Goal: Task Accomplishment & Management: Complete application form

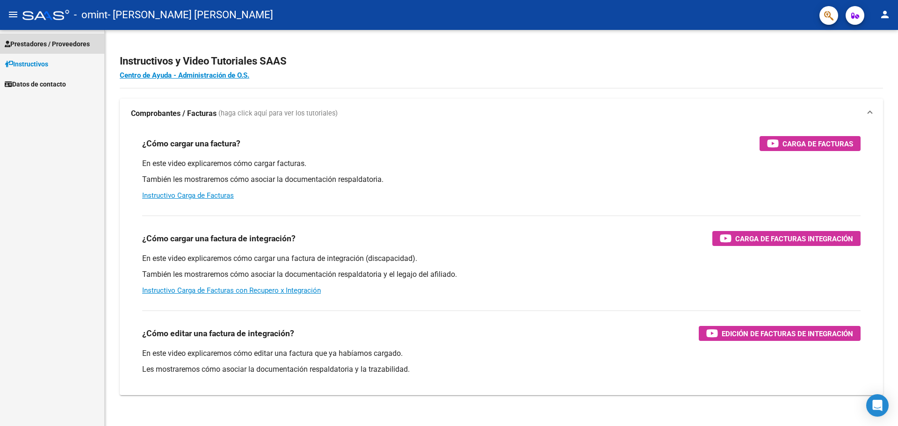
click at [39, 39] on span "Prestadores / Proveedores" at bounding box center [47, 44] width 85 height 10
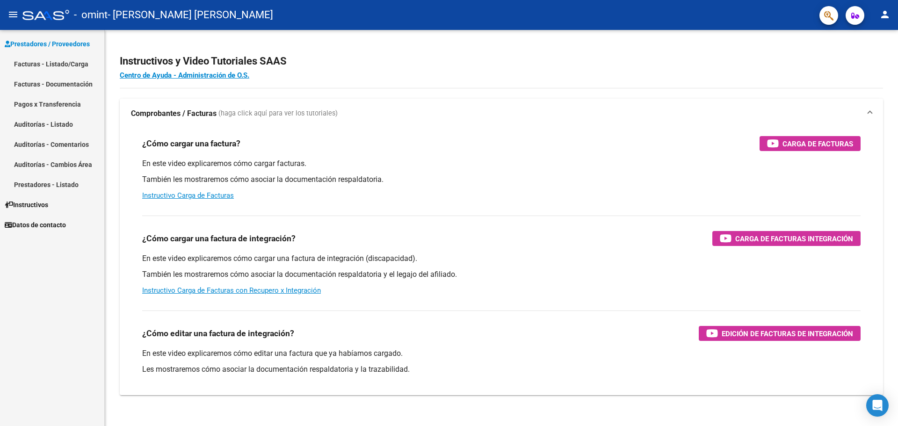
click at [65, 62] on link "Facturas - Listado/Carga" at bounding box center [52, 64] width 104 height 20
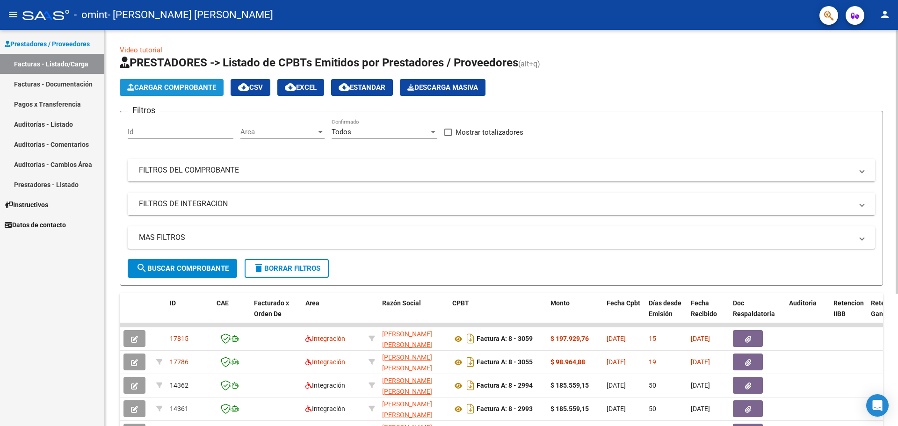
click at [184, 86] on span "Cargar Comprobante" at bounding box center [171, 87] width 89 height 8
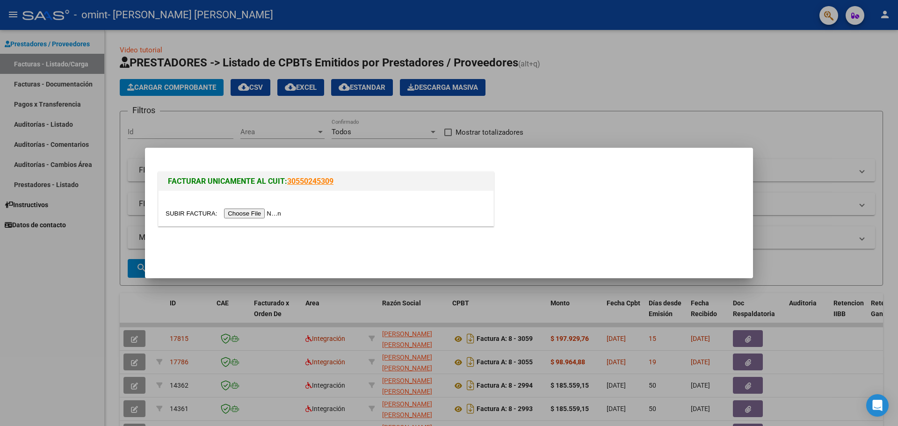
click at [254, 212] on input "file" at bounding box center [225, 214] width 118 height 10
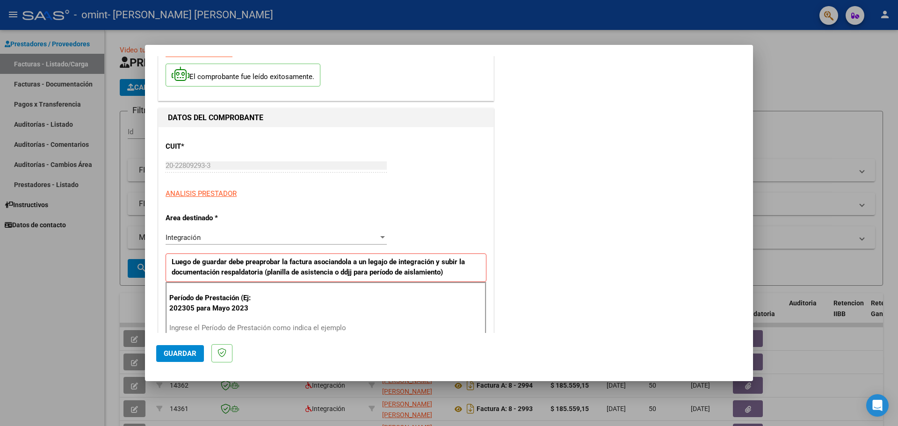
scroll to position [47, 0]
click at [224, 326] on input "Ingrese el Período de Prestación como indica el ejemplo" at bounding box center [277, 327] width 216 height 8
type input "202507"
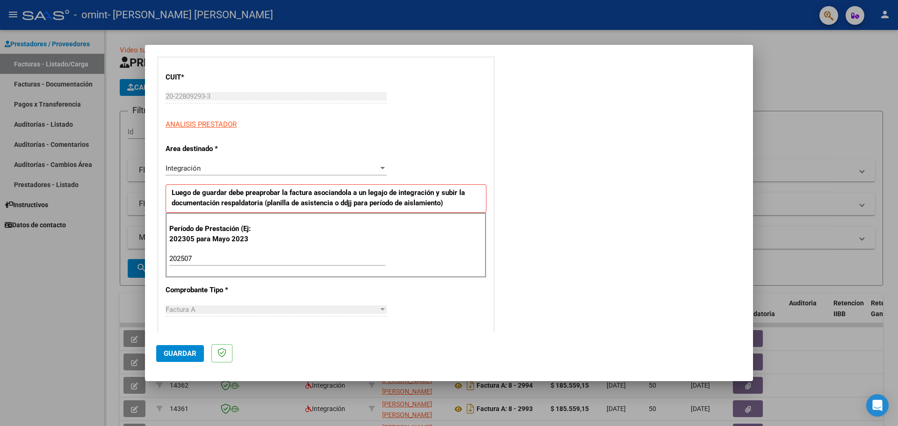
scroll to position [140, 0]
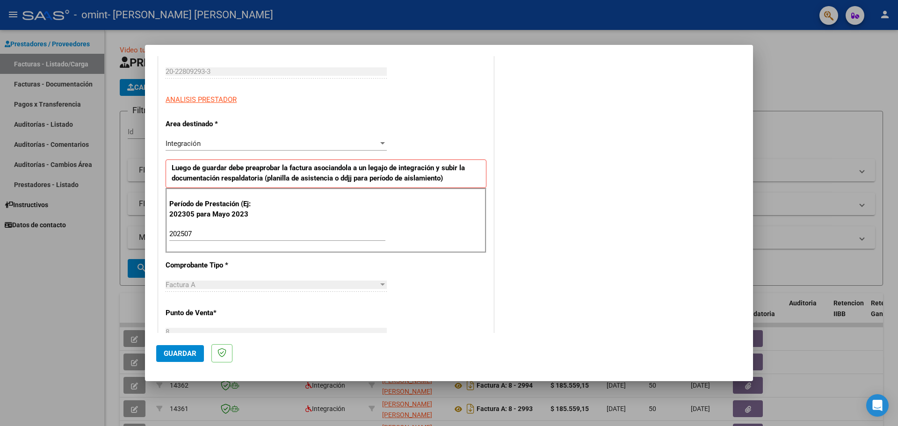
click at [176, 353] on span "Guardar" at bounding box center [180, 353] width 33 height 8
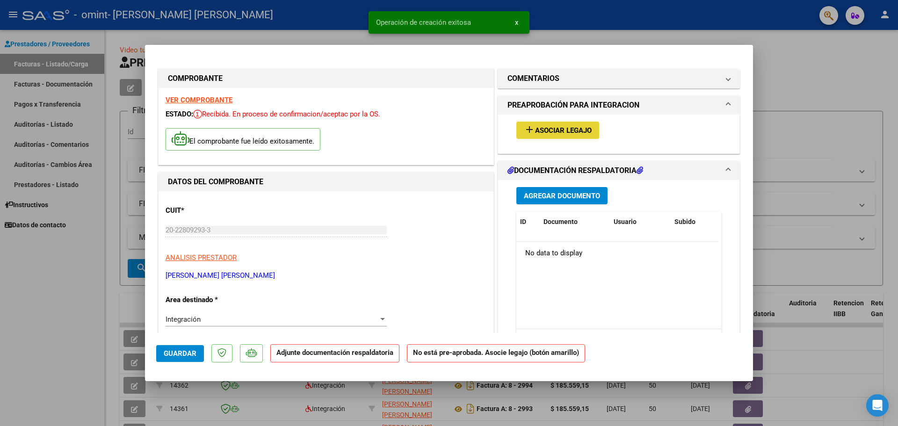
click at [551, 132] on span "Asociar Legajo" at bounding box center [563, 130] width 57 height 8
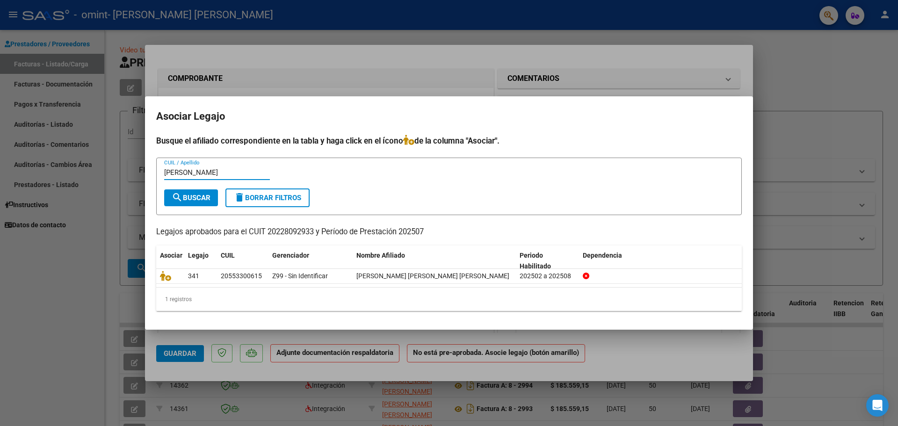
type input "[PERSON_NAME]"
click at [191, 202] on button "search Buscar" at bounding box center [191, 197] width 54 height 17
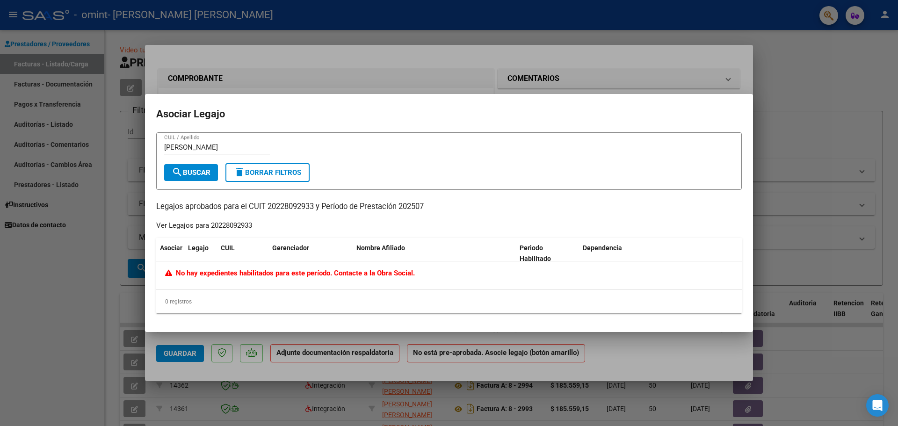
click at [252, 176] on span "delete Borrar Filtros" at bounding box center [267, 172] width 67 height 8
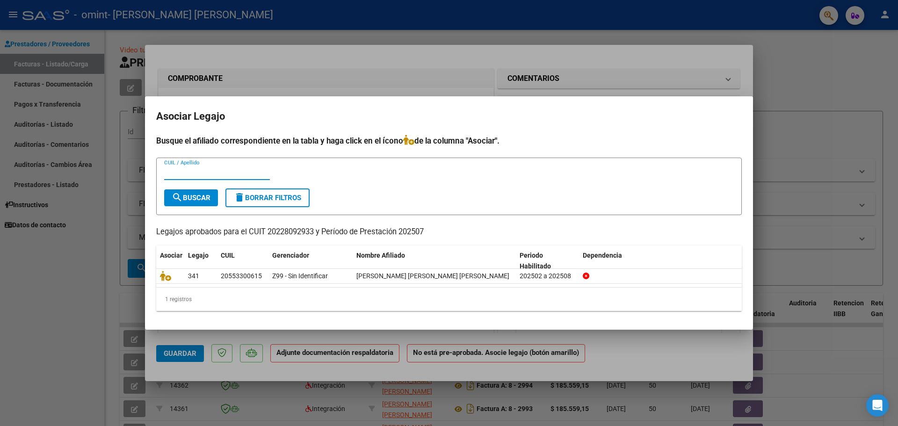
click at [173, 169] on input "CUIL / Apellido" at bounding box center [217, 172] width 106 height 8
paste input "30-55024530-9"
type input "30-55024530-9"
click at [191, 199] on span "search Buscar" at bounding box center [191, 198] width 39 height 8
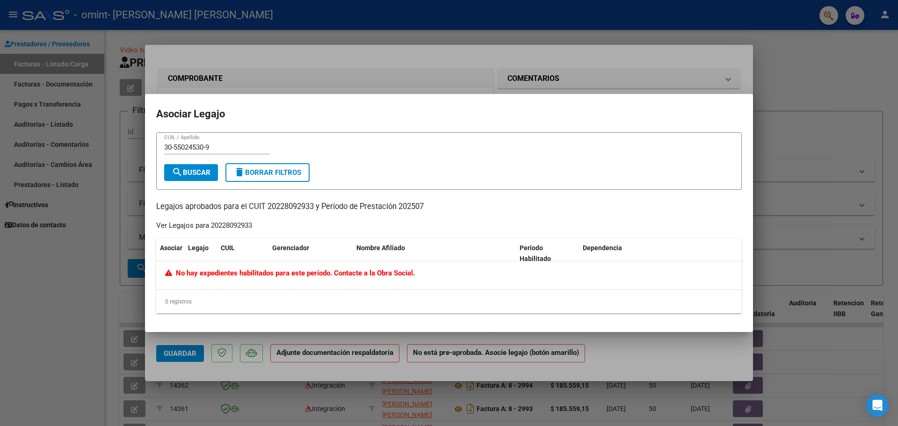
click at [804, 222] on div at bounding box center [449, 213] width 898 height 426
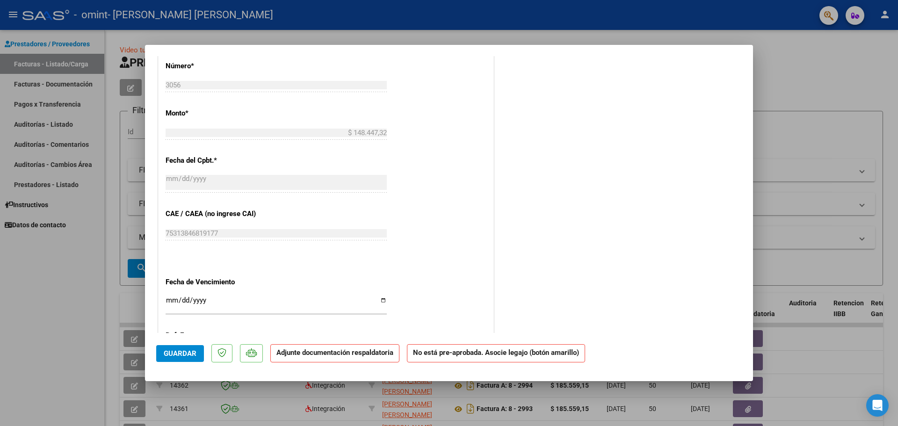
scroll to position [468, 0]
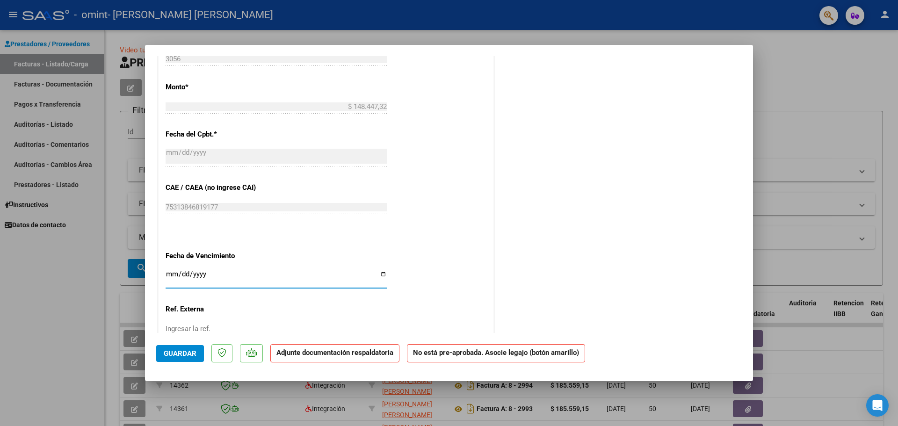
click at [379, 275] on input "Ingresar la fecha" at bounding box center [276, 277] width 221 height 15
type input "[DATE]"
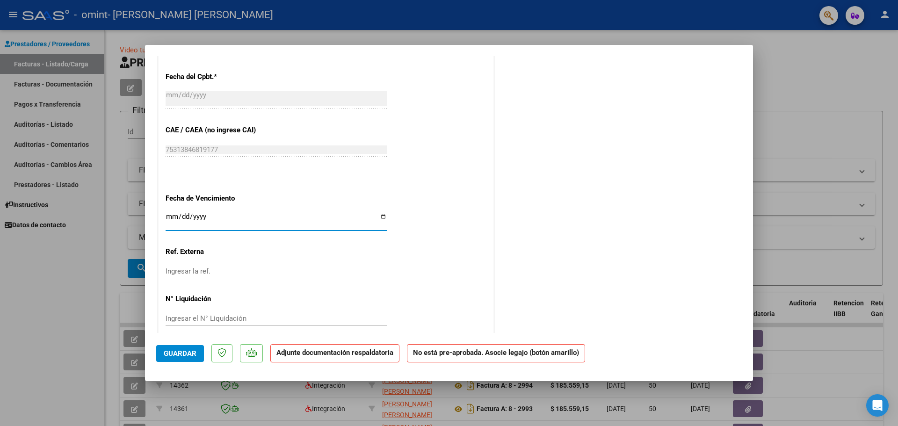
scroll to position [536, 0]
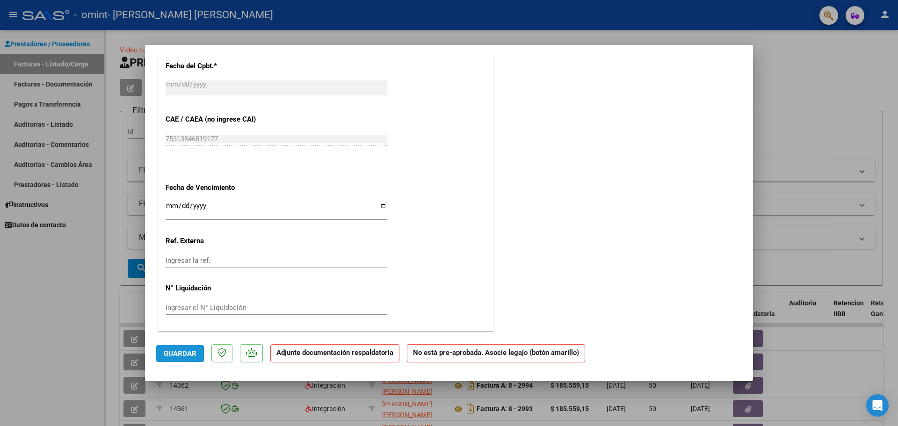
click at [177, 354] on span "Guardar" at bounding box center [180, 353] width 33 height 8
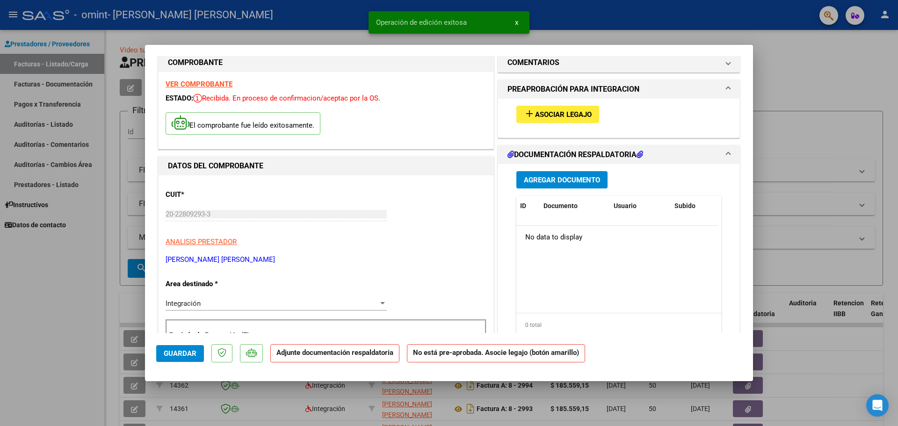
scroll to position [0, 0]
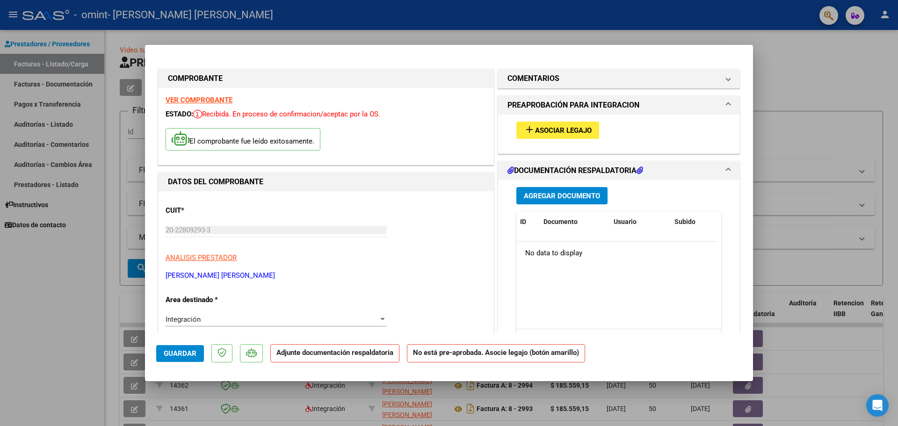
click at [550, 133] on span "Asociar Legajo" at bounding box center [563, 130] width 57 height 8
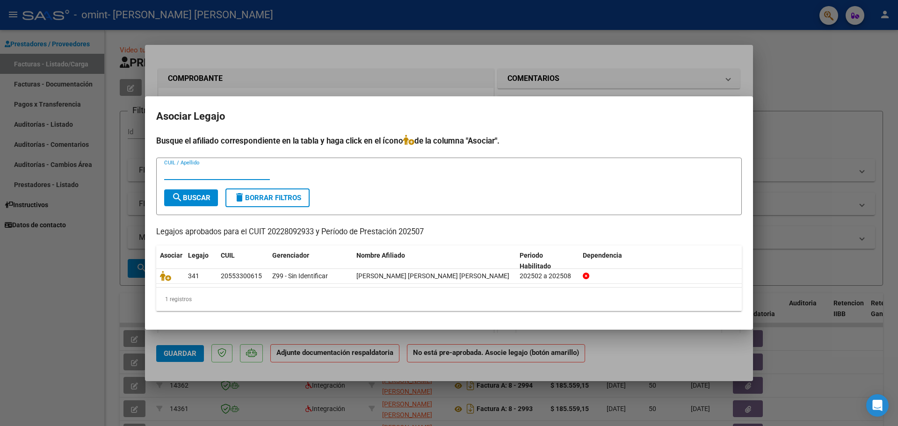
click at [822, 65] on div at bounding box center [449, 213] width 898 height 426
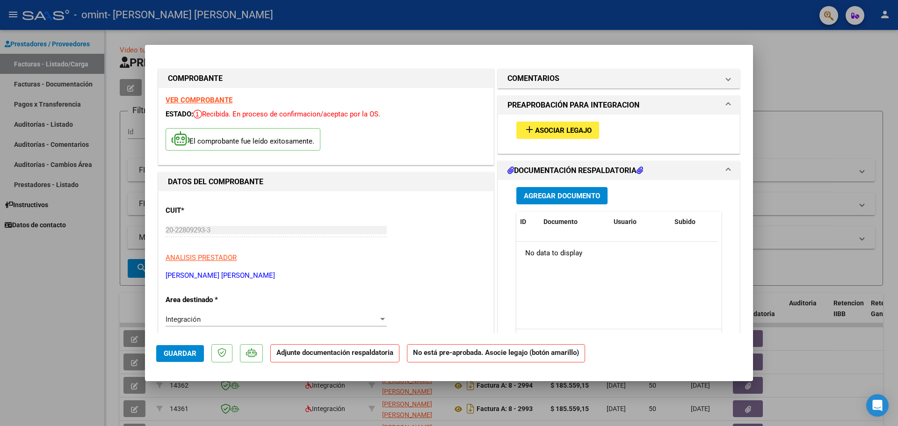
click at [774, 259] on div at bounding box center [449, 213] width 898 height 426
type input "$ 0,00"
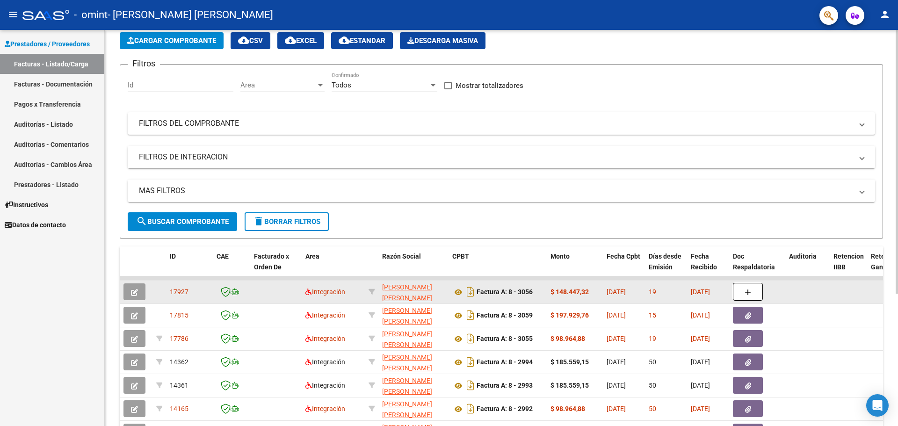
scroll to position [94, 0]
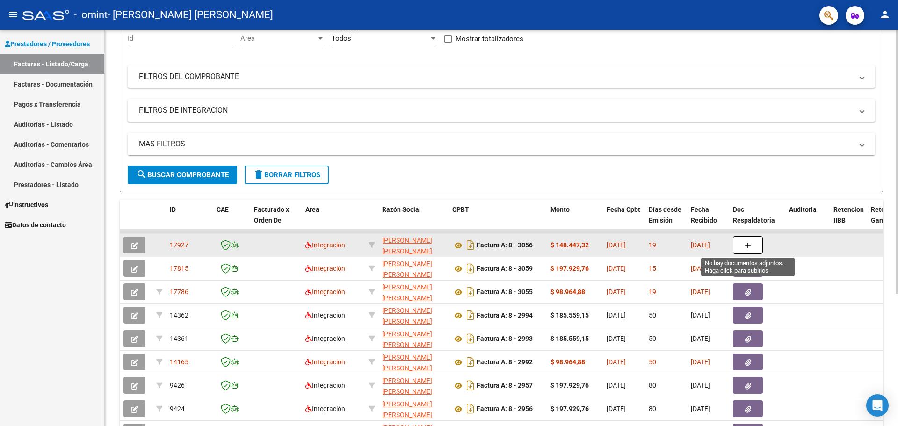
click at [753, 247] on button "button" at bounding box center [748, 245] width 30 height 18
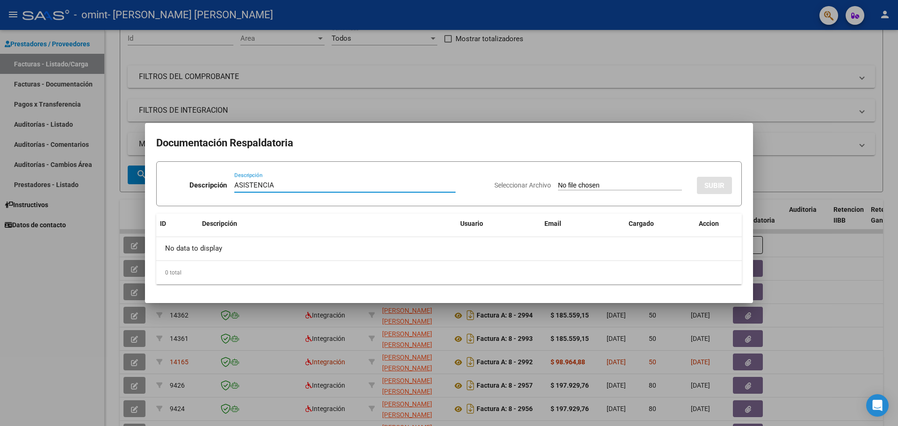
type input "ASISTENCIA"
click at [508, 188] on span "Seleccionar Archivo" at bounding box center [522, 184] width 57 height 7
click at [558, 188] on input "Seleccionar Archivo" at bounding box center [620, 185] width 124 height 9
type input "C:\fakepath\ASISTENCIA K.pdf"
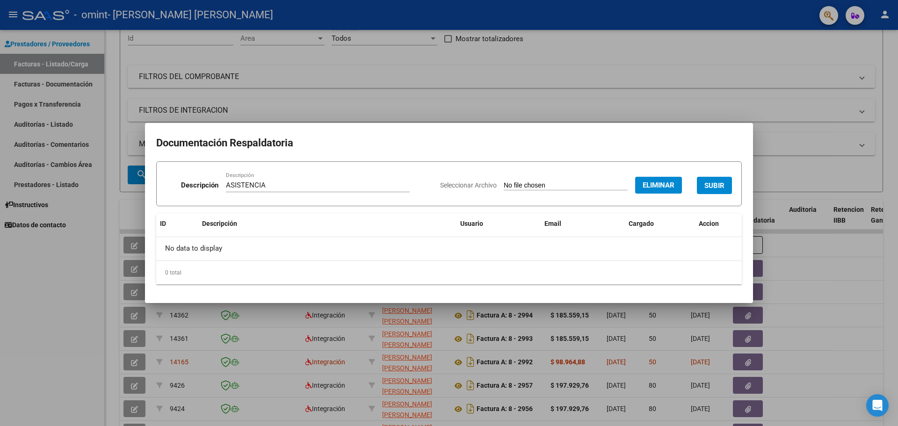
click at [715, 185] on span "SUBIR" at bounding box center [714, 185] width 20 height 8
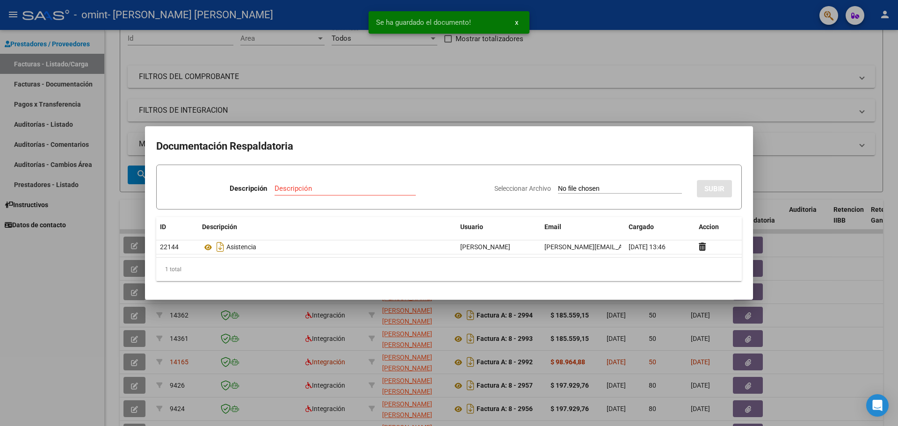
click at [287, 184] on input "Descripción" at bounding box center [345, 188] width 141 height 8
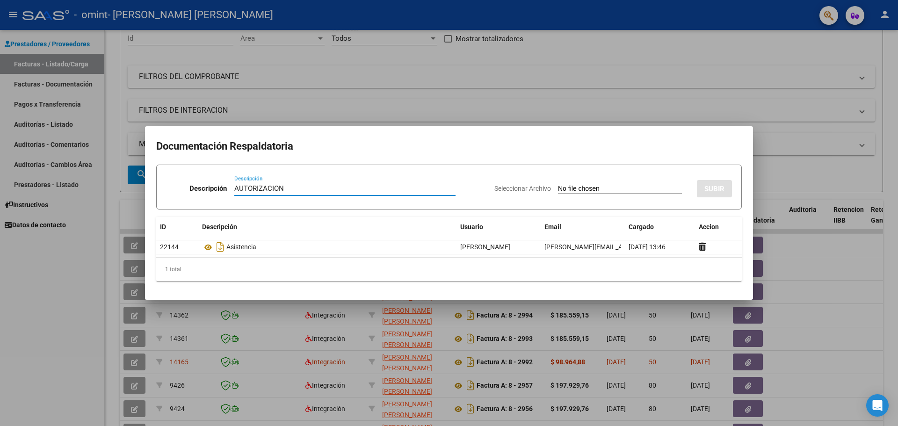
type input "AUTORIZACION"
click at [509, 187] on span "Seleccionar Archivo" at bounding box center [522, 188] width 57 height 7
click at [558, 187] on input "Seleccionar Archivo" at bounding box center [620, 189] width 124 height 9
type input "C:\fakepath\AUTORIZACION.pdf"
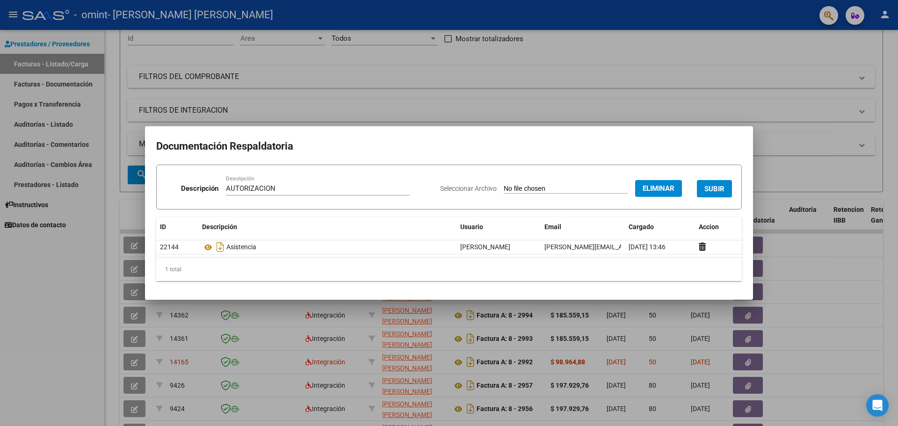
click at [719, 190] on span "SUBIR" at bounding box center [714, 189] width 20 height 8
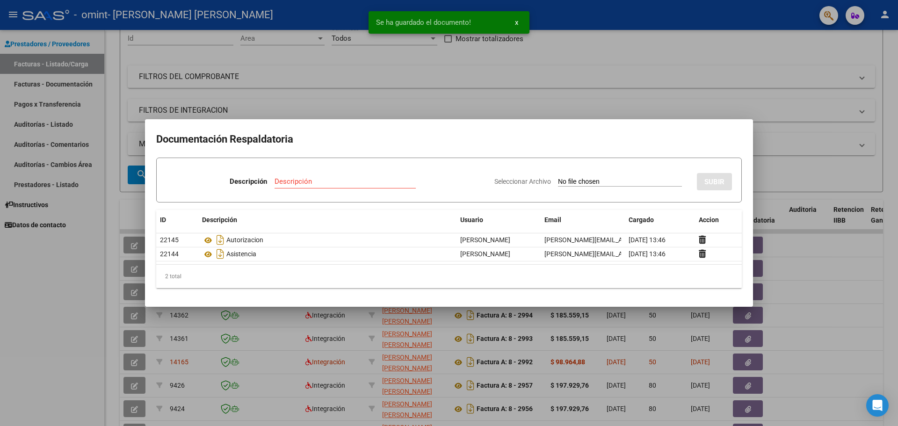
click at [840, 253] on div at bounding box center [449, 213] width 898 height 426
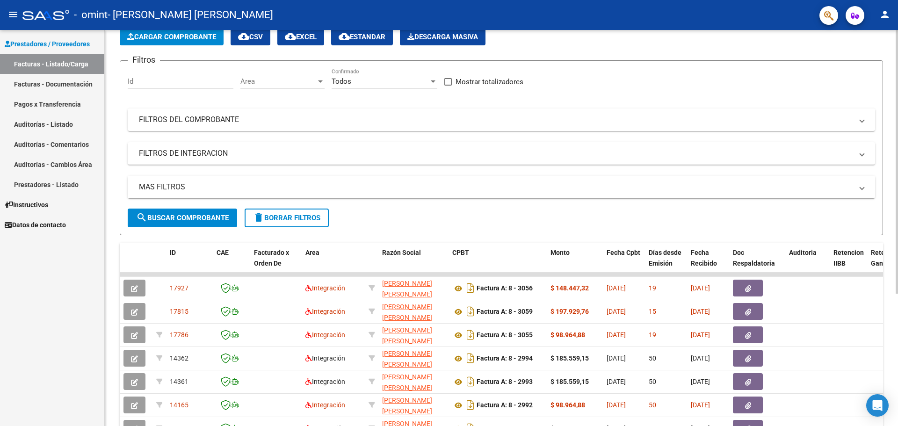
scroll to position [0, 0]
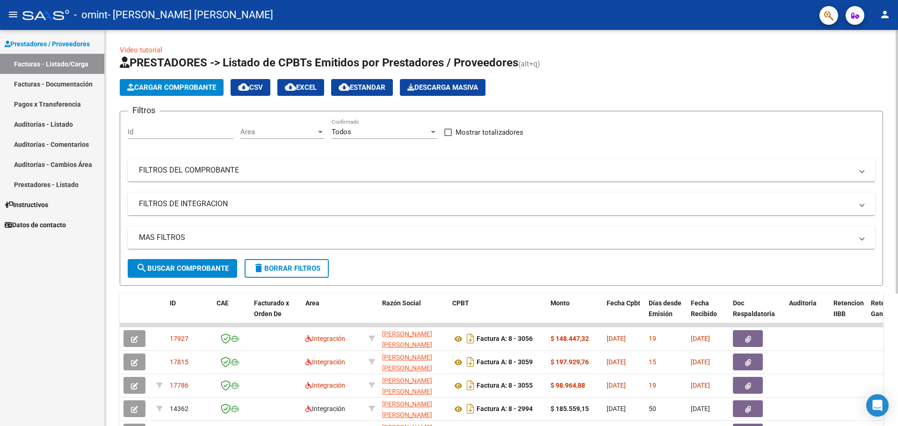
click at [176, 88] on span "Cargar Comprobante" at bounding box center [171, 87] width 89 height 8
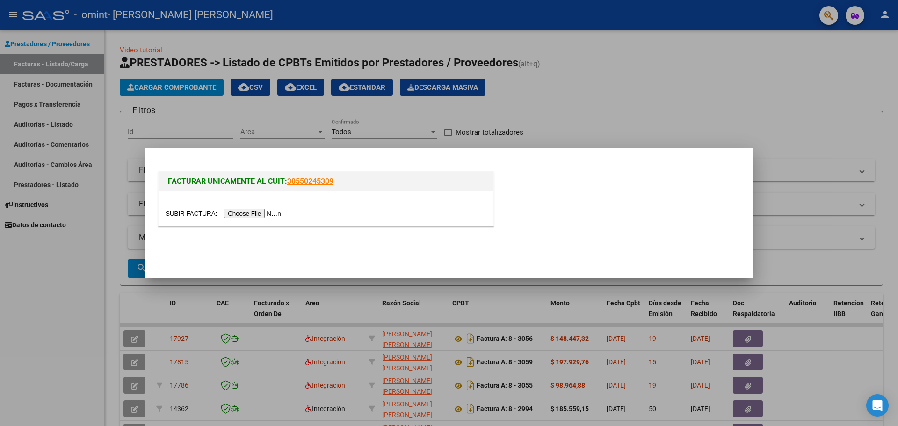
click at [250, 214] on input "file" at bounding box center [225, 214] width 118 height 10
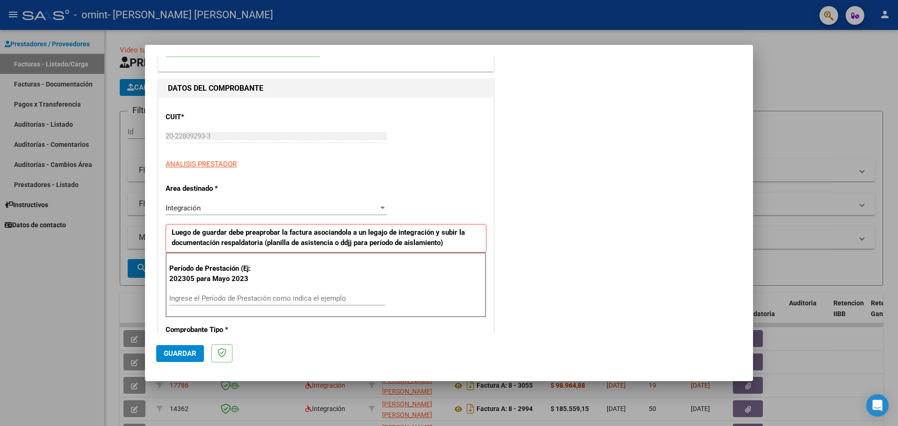
scroll to position [94, 0]
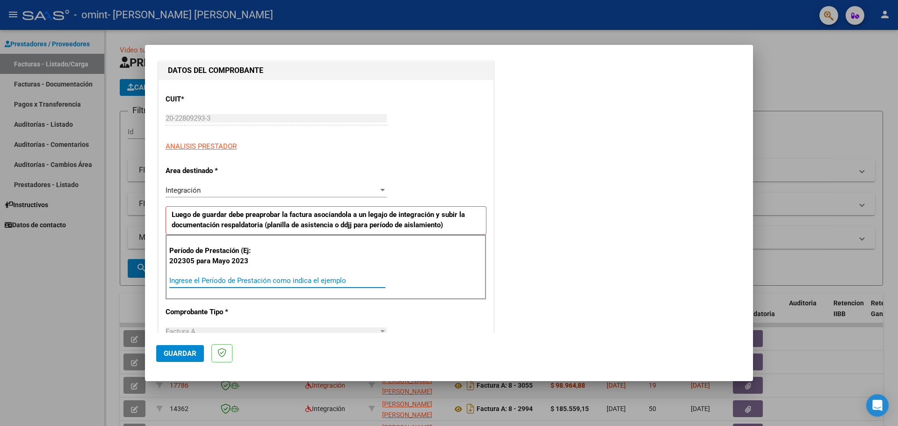
click at [212, 280] on input "Ingrese el Período de Prestación como indica el ejemplo" at bounding box center [277, 280] width 216 height 8
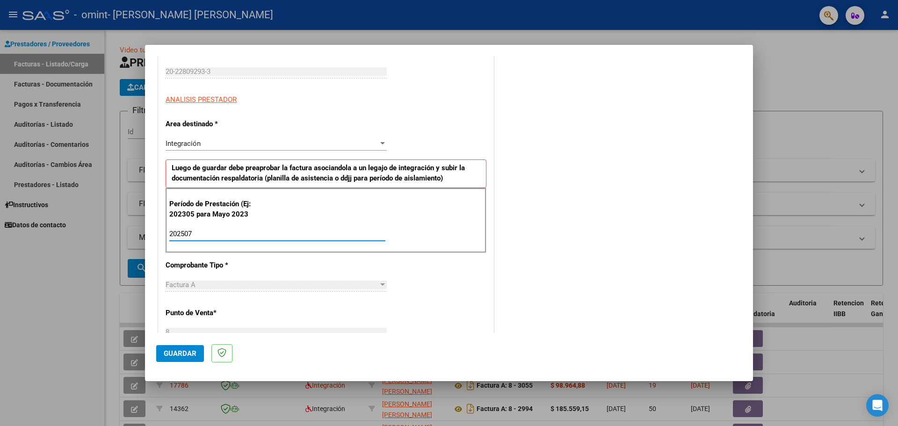
scroll to position [187, 0]
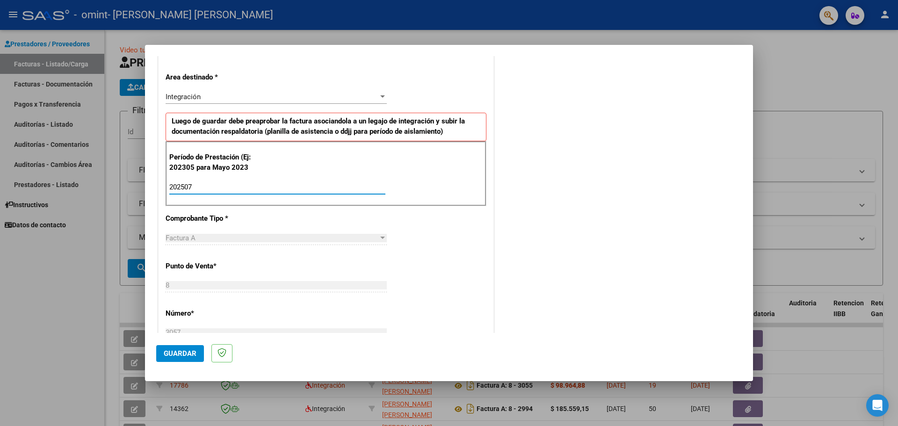
type input "202507"
click at [178, 358] on button "Guardar" at bounding box center [180, 353] width 48 height 17
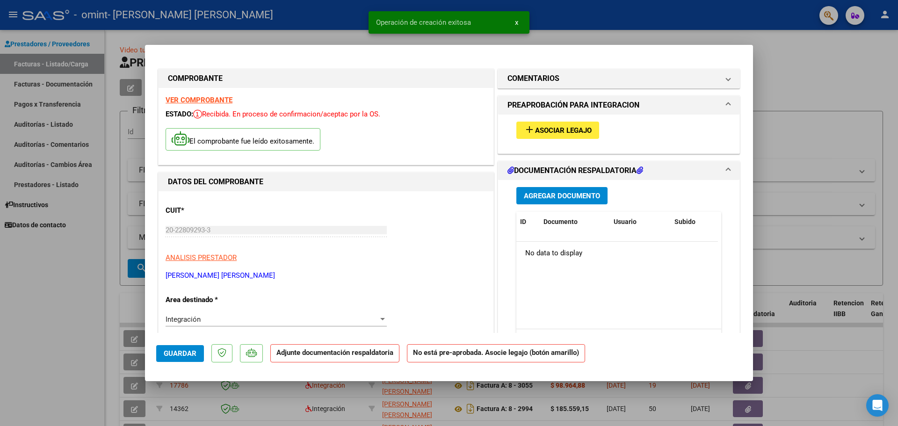
click at [550, 131] on span "Asociar Legajo" at bounding box center [563, 130] width 57 height 8
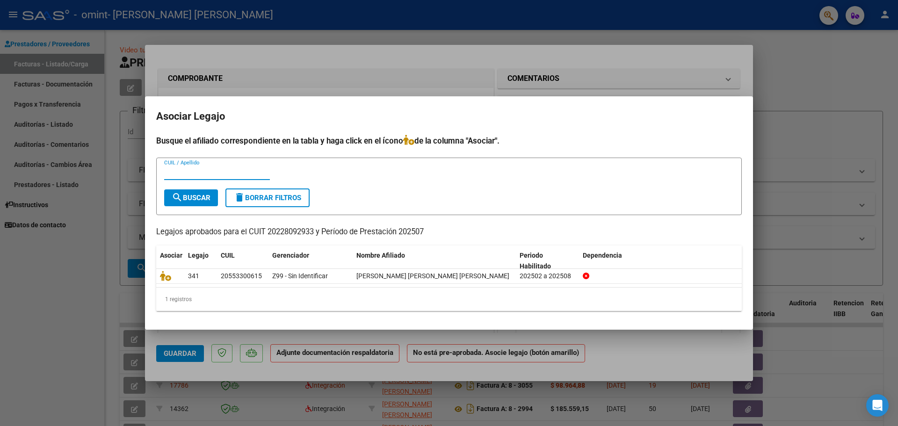
click at [849, 122] on div at bounding box center [449, 213] width 898 height 426
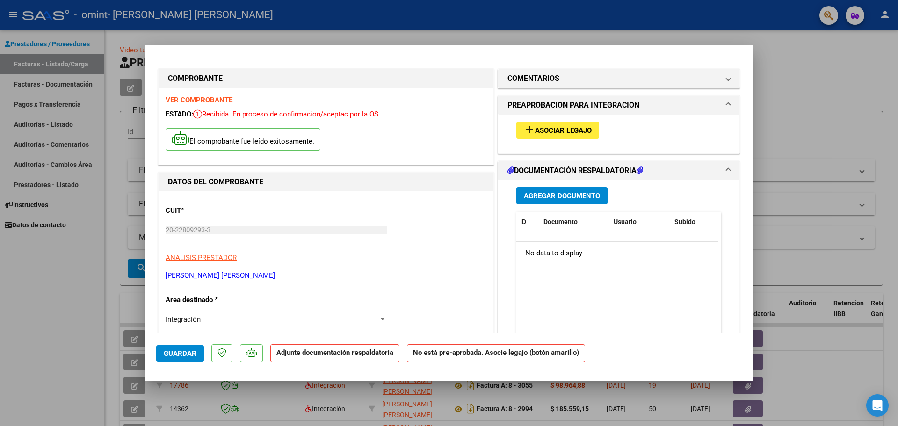
drag, startPoint x: 802, startPoint y: 111, endPoint x: 754, endPoint y: 231, distance: 129.1
click at [802, 111] on div at bounding box center [449, 213] width 898 height 426
type input "$ 0,00"
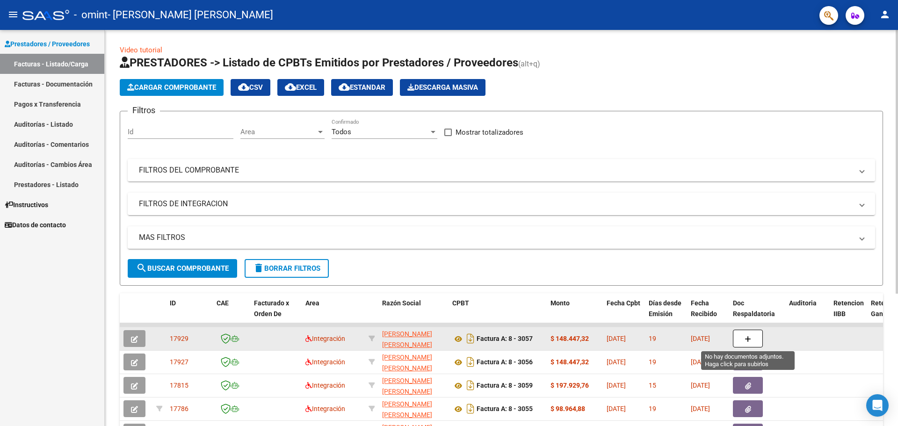
click at [751, 339] on icon "button" at bounding box center [748, 339] width 7 height 7
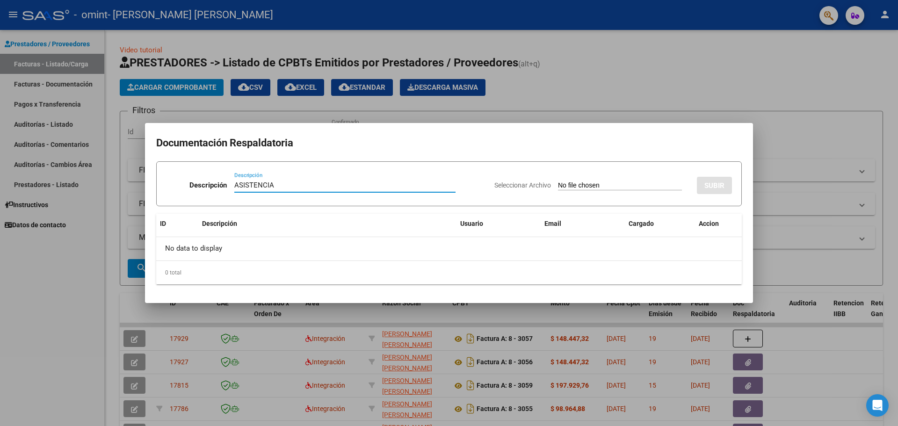
type input "ASISTENCIA"
click at [500, 186] on span "Seleccionar Archivo" at bounding box center [522, 184] width 57 height 7
click at [558, 186] on input "Seleccionar Archivo" at bounding box center [620, 185] width 124 height 9
type input "C:\fakepath\ASISTENCIA H.pdf"
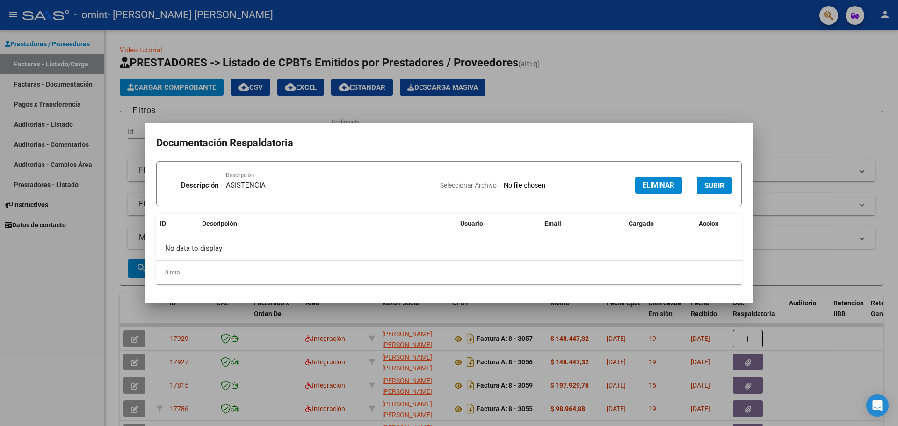
click at [721, 184] on span "SUBIR" at bounding box center [714, 185] width 20 height 8
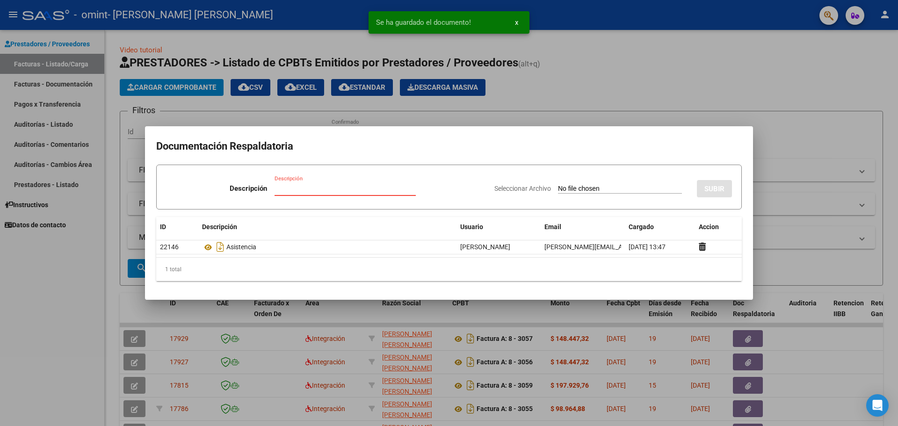
click at [283, 191] on input "Descripción" at bounding box center [345, 188] width 141 height 8
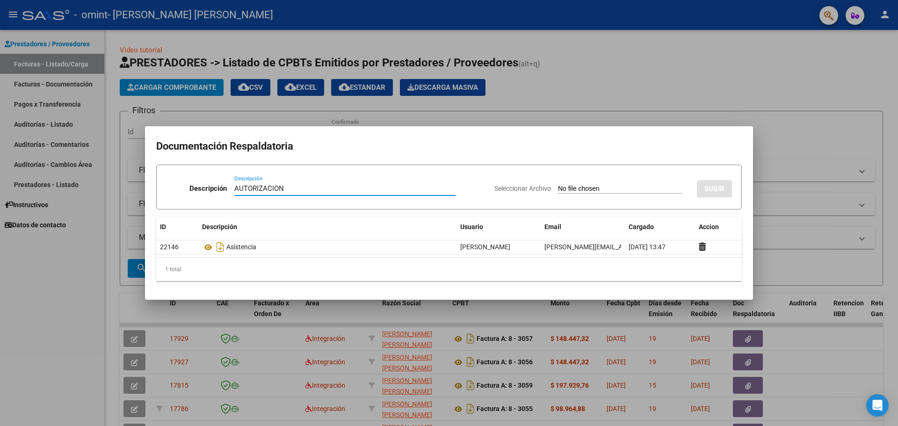
type input "AUTORIZACION"
click at [514, 188] on span "Seleccionar Archivo" at bounding box center [522, 188] width 57 height 7
click at [558, 188] on input "Seleccionar Archivo" at bounding box center [620, 189] width 124 height 9
type input "C:\fakepath\AUTORIZACION.pdf"
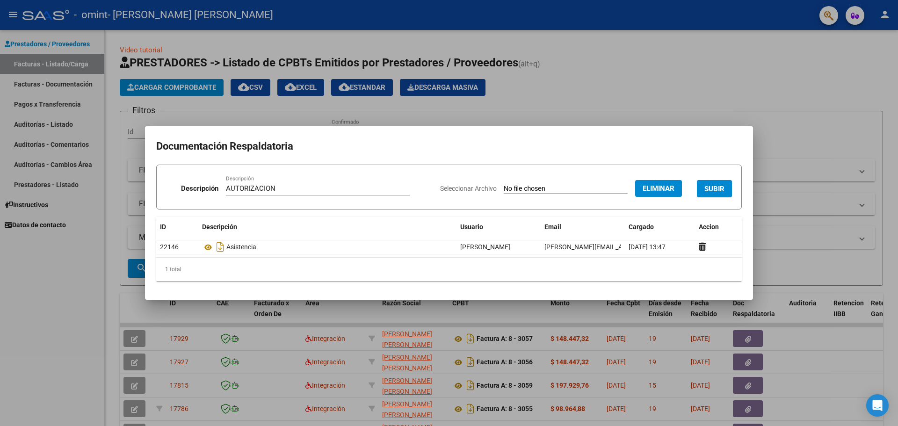
click at [718, 188] on span "SUBIR" at bounding box center [714, 189] width 20 height 8
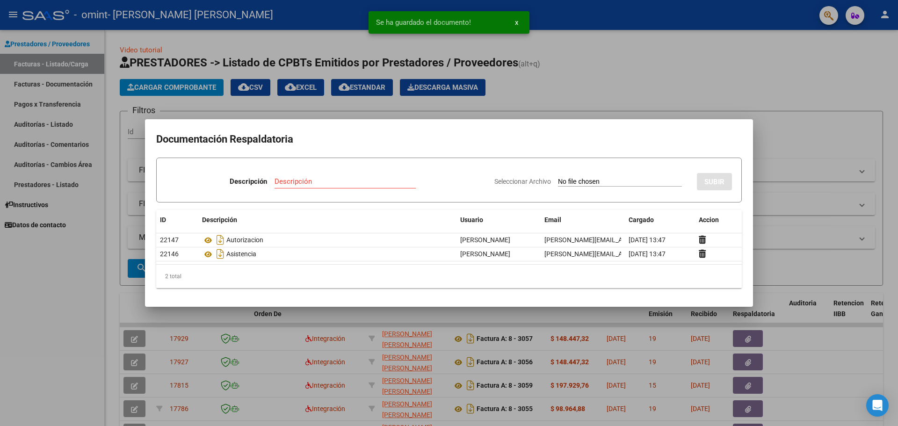
click at [820, 283] on div at bounding box center [449, 213] width 898 height 426
